Goal: Feedback & Contribution: Submit feedback/report problem

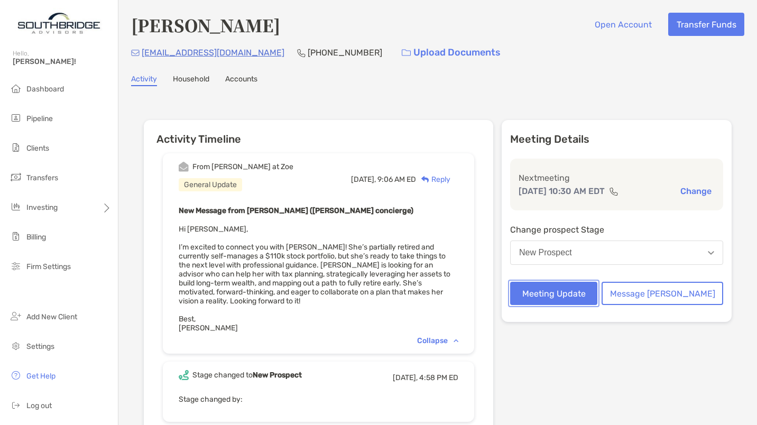
click at [568, 292] on button "Meeting Update" at bounding box center [553, 293] width 87 height 23
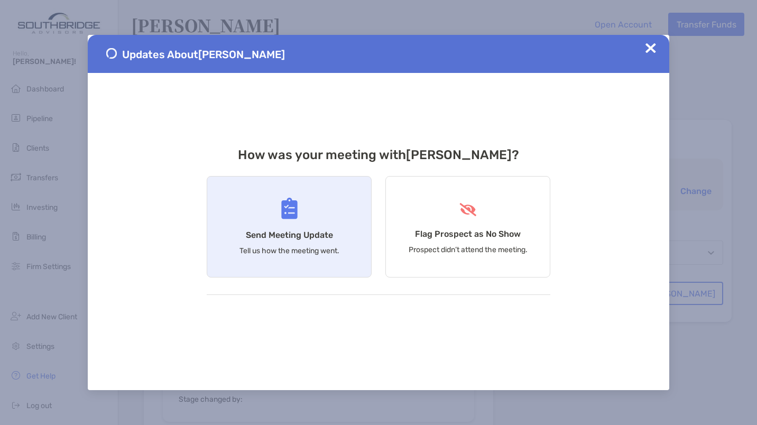
click at [301, 225] on div "Send Meeting Update Tell us how the meeting went." at bounding box center [289, 226] width 165 height 101
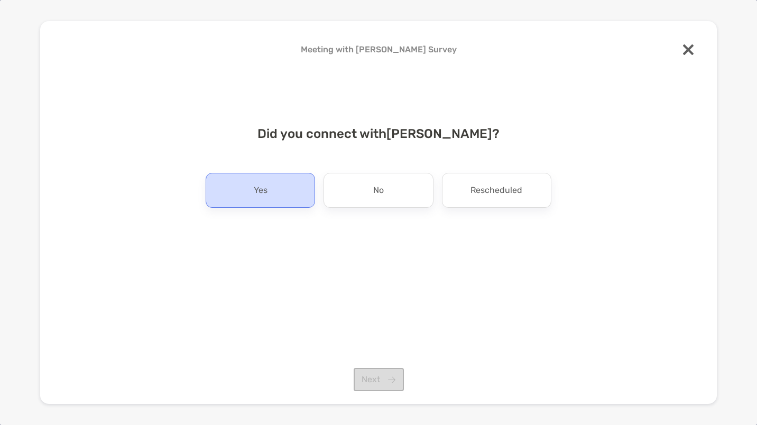
click at [268, 193] on div "Yes" at bounding box center [260, 190] width 109 height 35
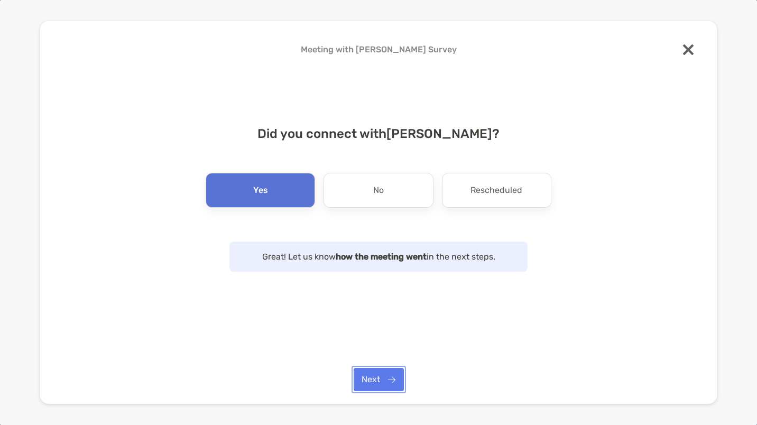
click at [369, 380] on button "Next" at bounding box center [379, 379] width 50 height 23
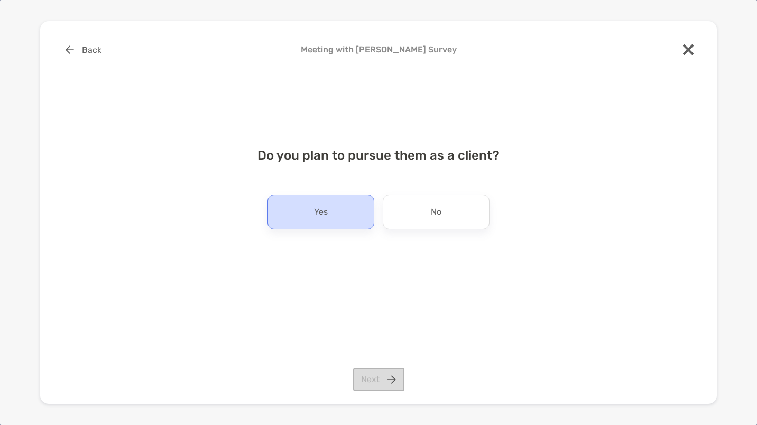
click at [324, 220] on p "Yes" at bounding box center [321, 211] width 14 height 17
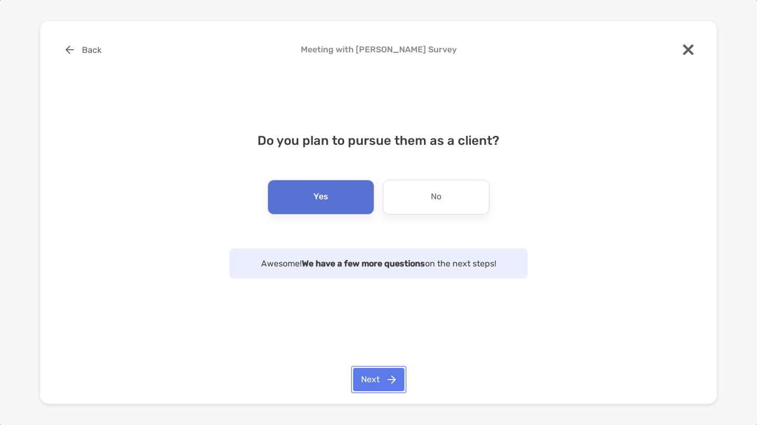
click at [366, 376] on button "Next" at bounding box center [378, 379] width 51 height 23
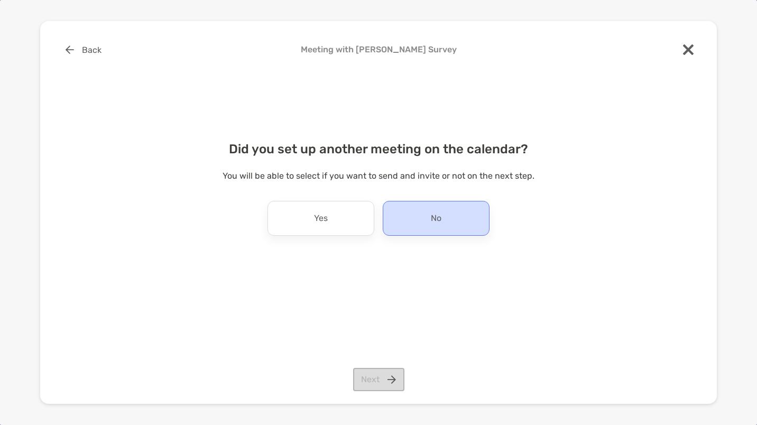
click at [451, 221] on div "No" at bounding box center [436, 218] width 107 height 35
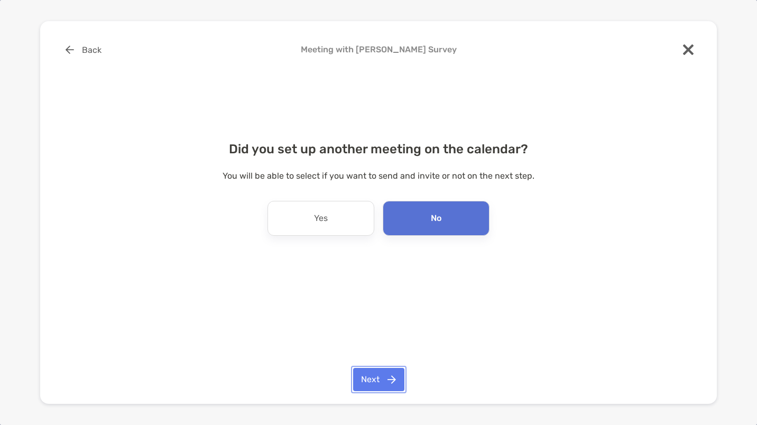
click at [390, 377] on button "Next" at bounding box center [378, 379] width 51 height 23
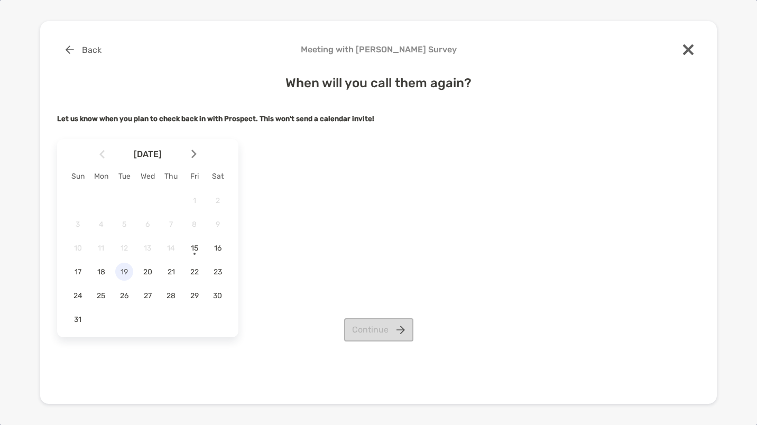
click at [122, 270] on span "19" at bounding box center [124, 271] width 18 height 9
click at [149, 272] on span "20" at bounding box center [147, 271] width 18 height 9
click at [371, 333] on button "Continue" at bounding box center [378, 329] width 69 height 23
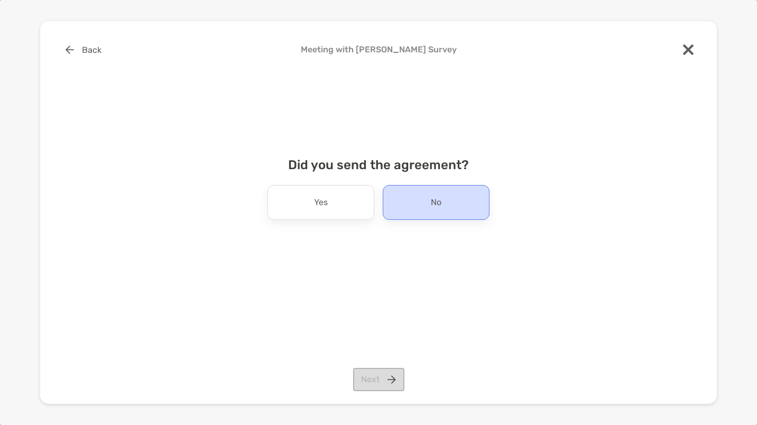
click at [444, 205] on div "No" at bounding box center [436, 202] width 107 height 35
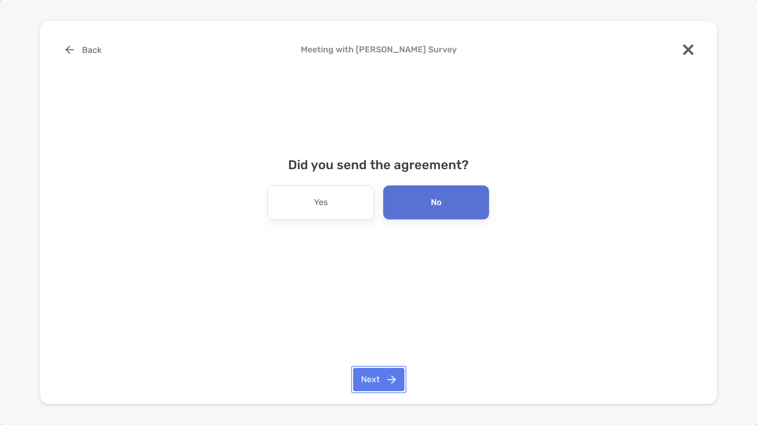
click at [394, 382] on button "Next" at bounding box center [378, 379] width 51 height 23
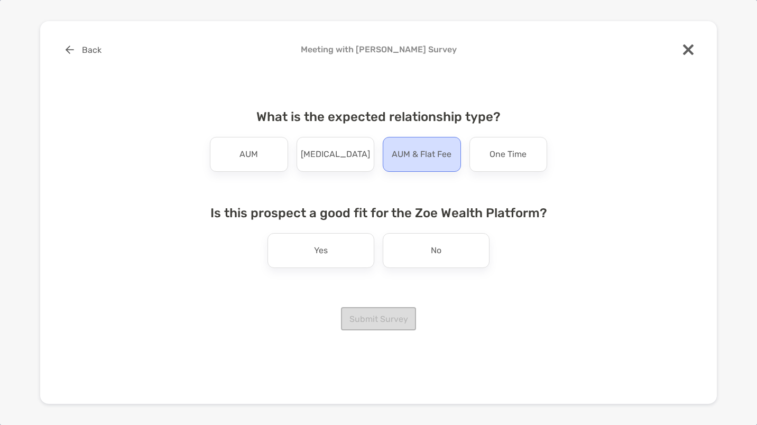
click at [417, 157] on p "AUM & Flat Fee" at bounding box center [422, 154] width 60 height 17
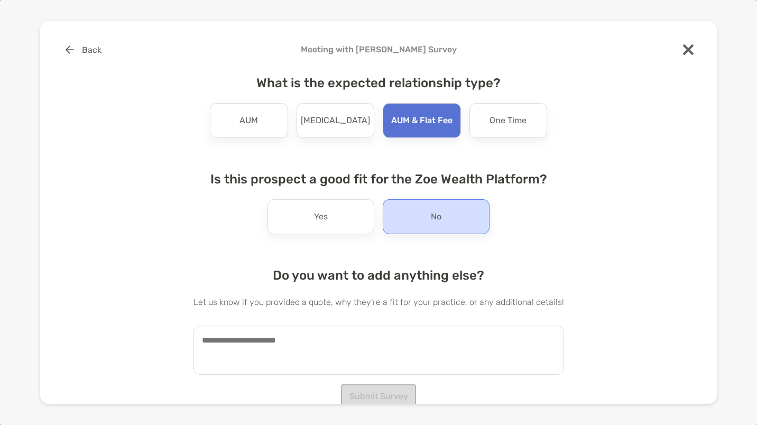
click at [428, 227] on div "No" at bounding box center [436, 216] width 107 height 35
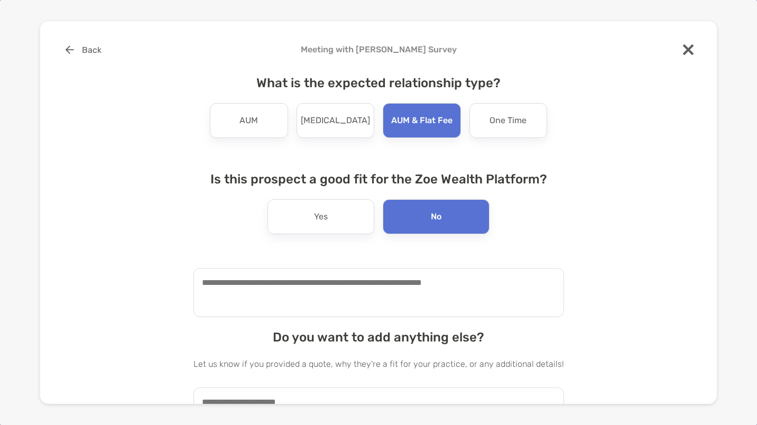
click at [301, 300] on textarea at bounding box center [378, 292] width 370 height 49
type textarea "**********"
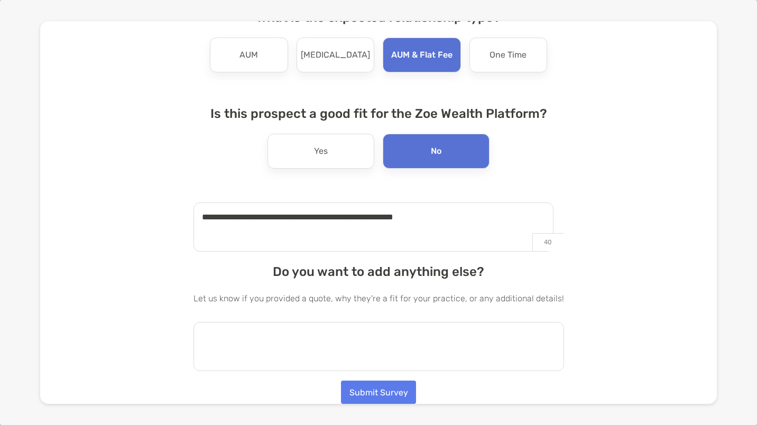
click at [354, 332] on textarea at bounding box center [378, 346] width 370 height 49
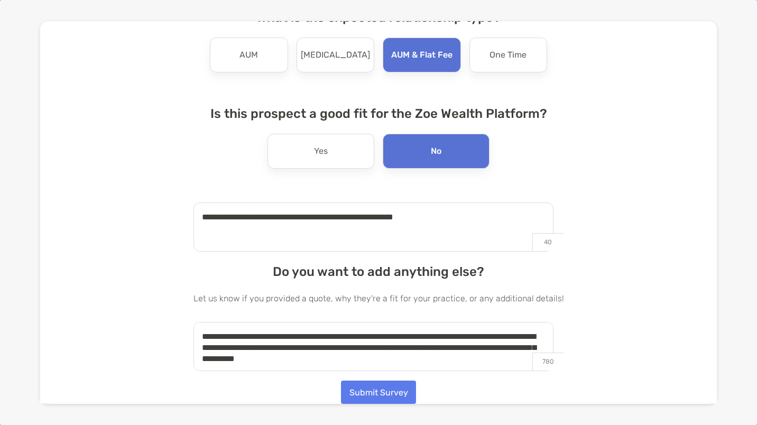
type textarea "**********"
click at [371, 393] on button "Submit Survey" at bounding box center [378, 391] width 75 height 23
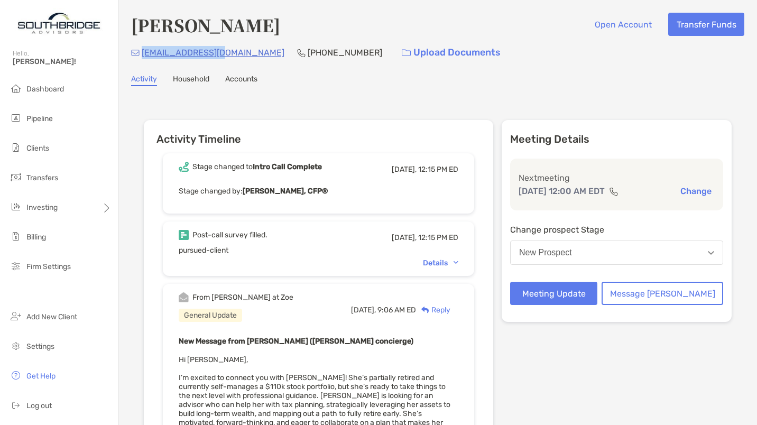
drag, startPoint x: 225, startPoint y: 51, endPoint x: 142, endPoint y: 54, distance: 83.6
click at [142, 54] on div "[EMAIL_ADDRESS][DOMAIN_NAME] [PHONE_NUMBER] Upload Documents" at bounding box center [437, 52] width 613 height 23
copy p "[EMAIL_ADDRESS][DOMAIN_NAME]"
